Goal: Task Accomplishment & Management: Manage account settings

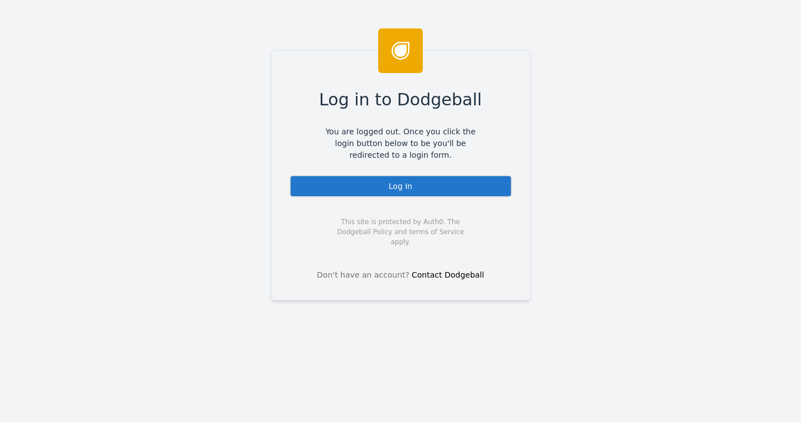
click at [413, 184] on div "Log In" at bounding box center [401, 186] width 223 height 22
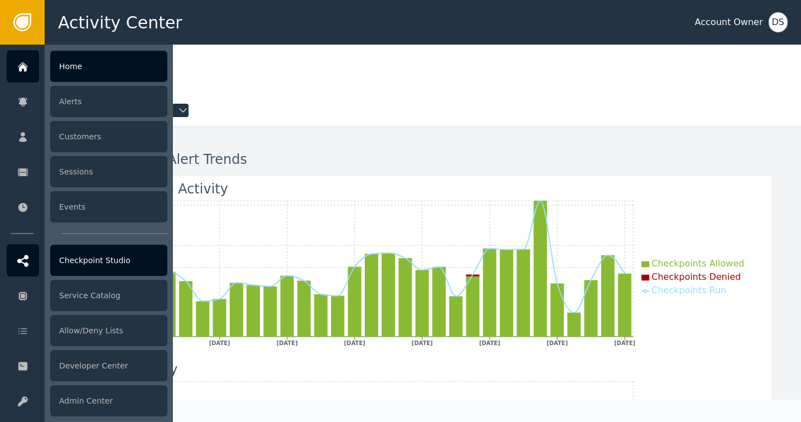
click at [78, 258] on div "Checkpoint Studio" at bounding box center [108, 260] width 117 height 31
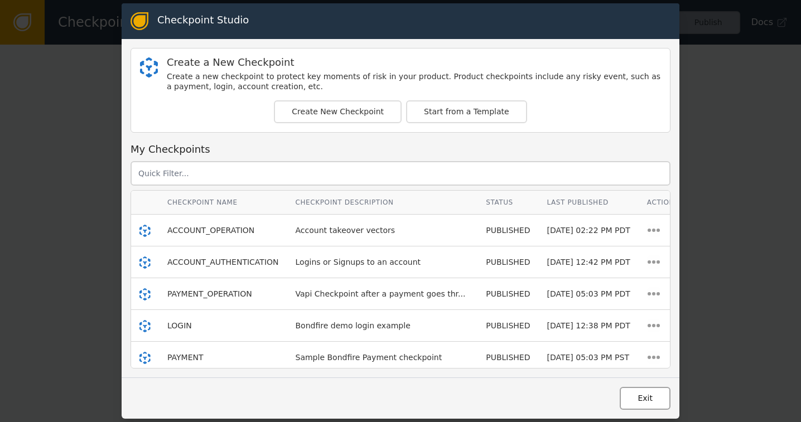
click at [642, 392] on button "Exit" at bounding box center [645, 398] width 51 height 23
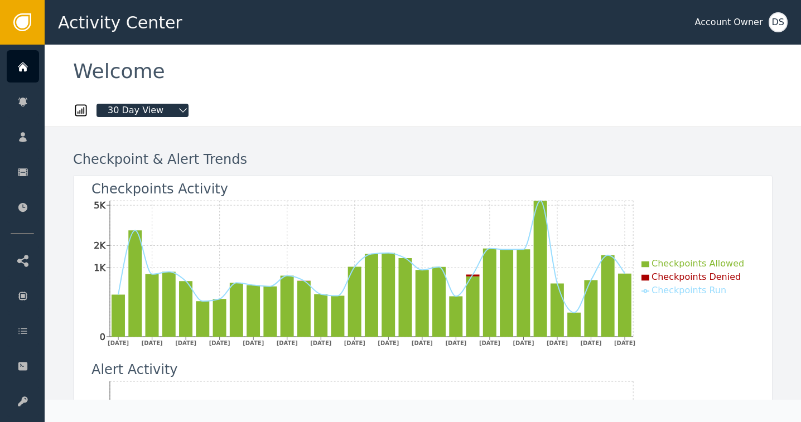
click at [784, 17] on div "DS" at bounding box center [778, 22] width 19 height 20
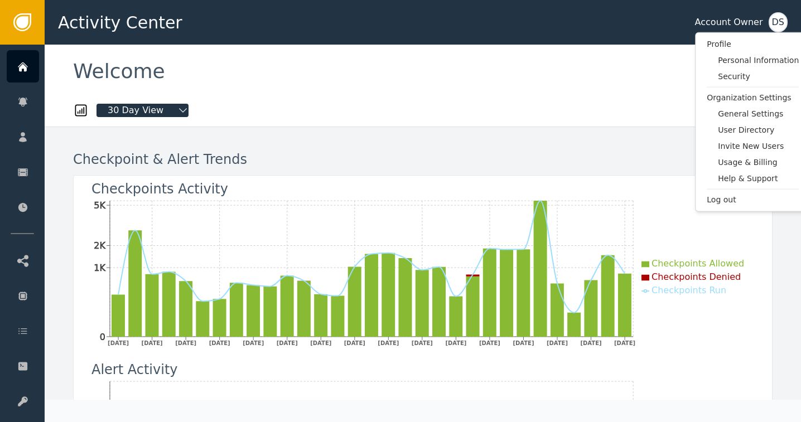
click at [714, 205] on div "Profile Personal Information Security Organization Settings General Settings Us…" at bounding box center [753, 122] width 116 height 180
click at [715, 200] on span "Log out" at bounding box center [753, 200] width 92 height 12
